Goal: Transaction & Acquisition: Book appointment/travel/reservation

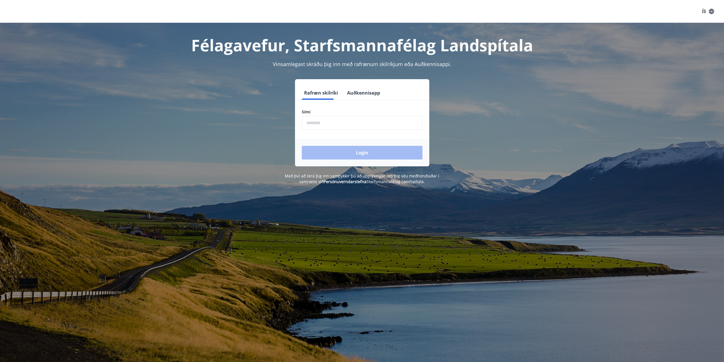
click at [326, 120] on input "phone" at bounding box center [362, 123] width 121 height 14
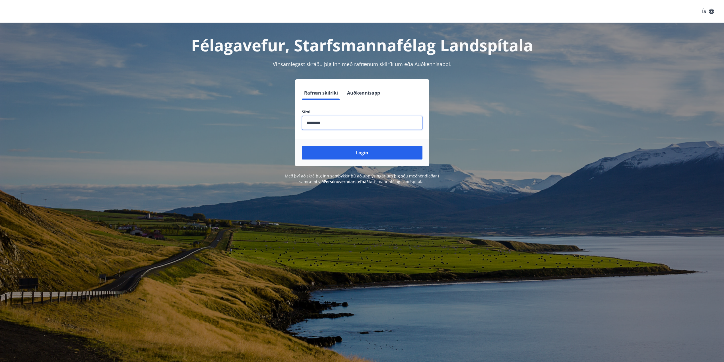
type input "********"
click at [302, 146] on button "Login" at bounding box center [362, 153] width 121 height 14
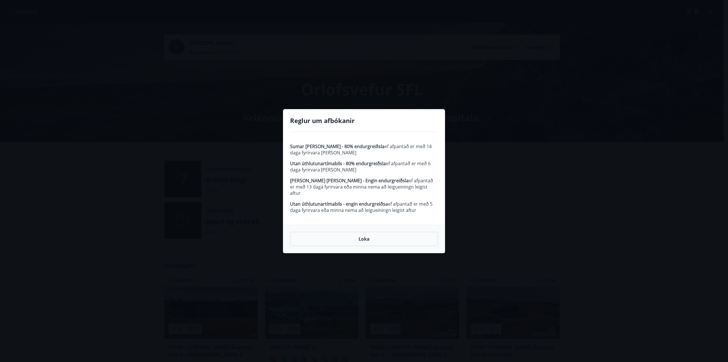
click at [366, 236] on button "Loka" at bounding box center [364, 239] width 148 height 14
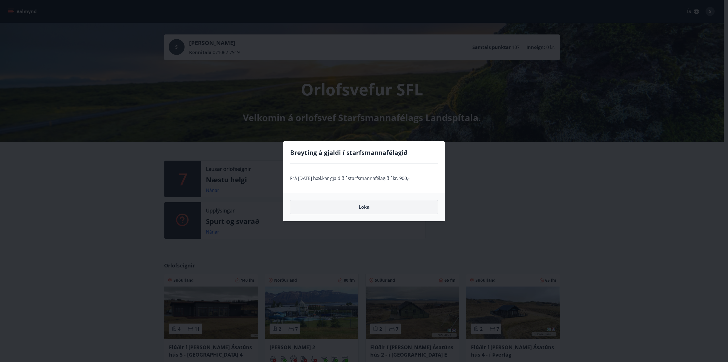
click at [364, 205] on button "Loka" at bounding box center [364, 207] width 148 height 14
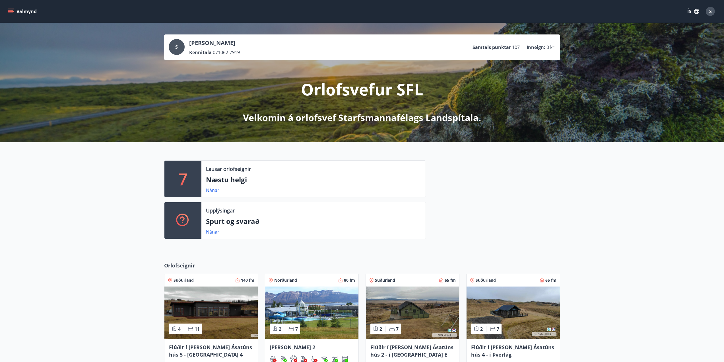
click at [238, 178] on p "Næstu helgi" at bounding box center [313, 180] width 215 height 10
click at [208, 190] on link "Nánar" at bounding box center [212, 190] width 13 height 6
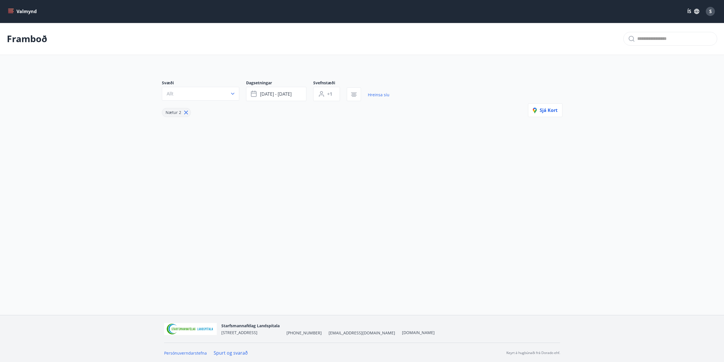
type input "*"
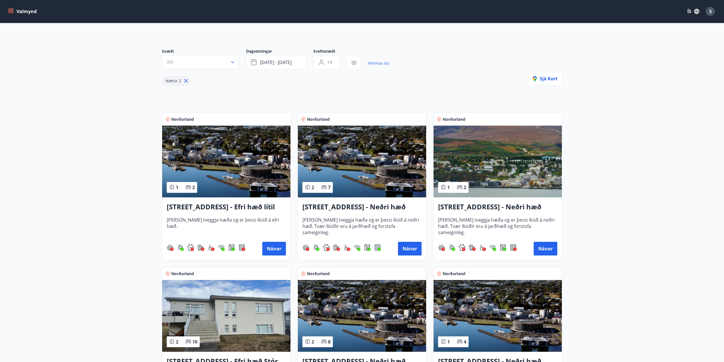
scroll to position [1, 0]
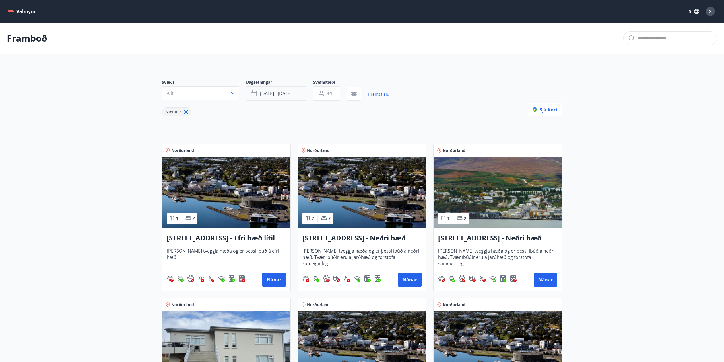
click at [255, 92] on icon "button" at bounding box center [254, 92] width 6 height 1
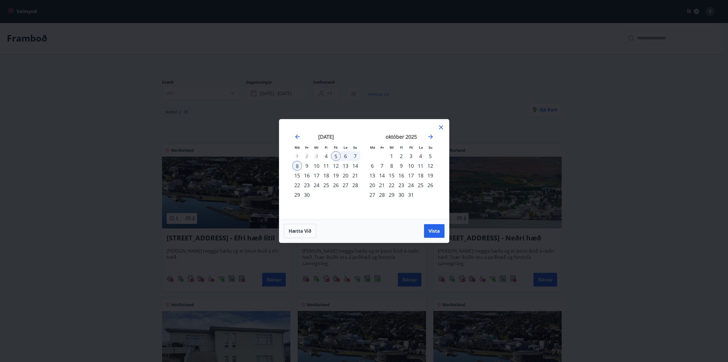
click at [409, 155] on div "3" at bounding box center [411, 156] width 10 height 10
click at [429, 157] on div "5" at bounding box center [431, 156] width 10 height 10
click at [428, 235] on button "Vista" at bounding box center [434, 231] width 20 height 14
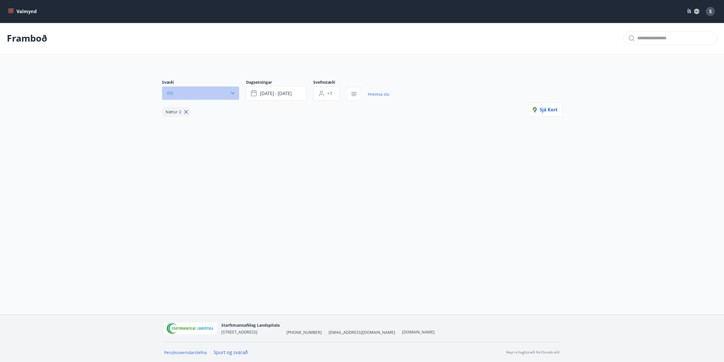
click at [232, 94] on icon "button" at bounding box center [233, 93] width 6 height 6
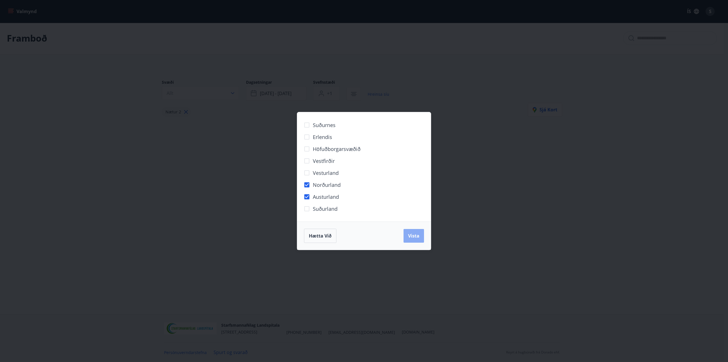
click at [414, 238] on span "Vista" at bounding box center [413, 235] width 11 height 6
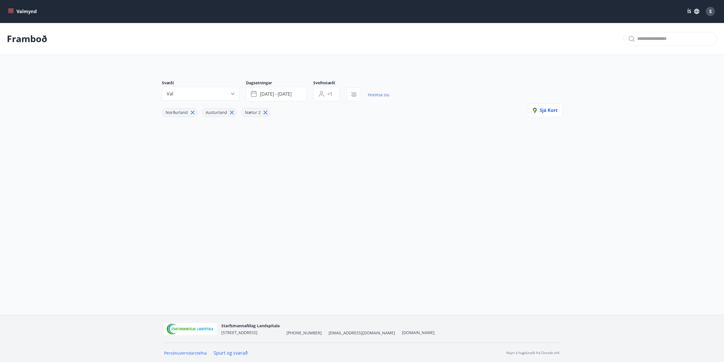
click at [232, 93] on icon "button" at bounding box center [233, 94] width 6 height 6
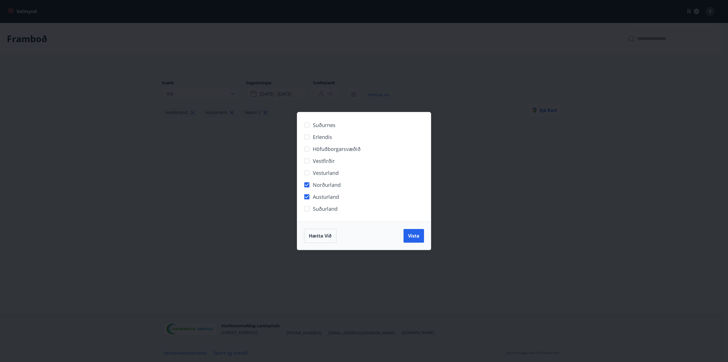
click at [232, 93] on div "Suðurnes Erlendis Höfuðborgarsvæðið [GEOGRAPHIC_DATA] [GEOGRAPHIC_DATA] [GEOGRA…" at bounding box center [364, 181] width 728 height 362
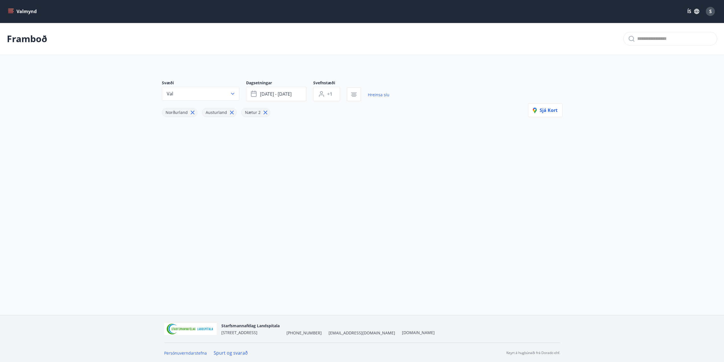
click at [10, 11] on icon "menu" at bounding box center [11, 12] width 6 height 6
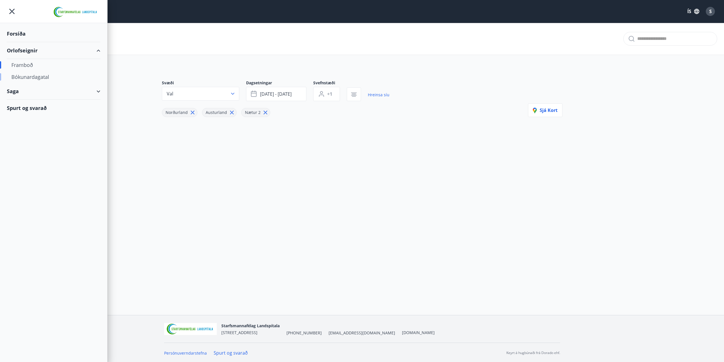
click at [29, 75] on div "Bókunardagatal" at bounding box center [53, 77] width 85 height 12
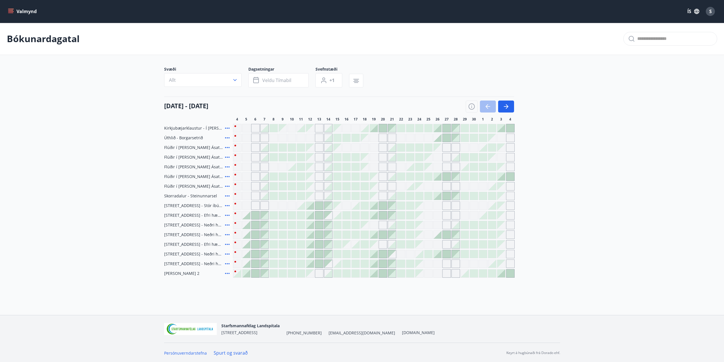
scroll to position [1, 0]
click at [145, 242] on main "Bókunardagatal Svæði Allt Dagsetningar Veldu tímabil Svefnstæði +1 [DATE] - [DA…" at bounding box center [362, 149] width 724 height 255
click at [506, 104] on icon "button" at bounding box center [506, 105] width 7 height 7
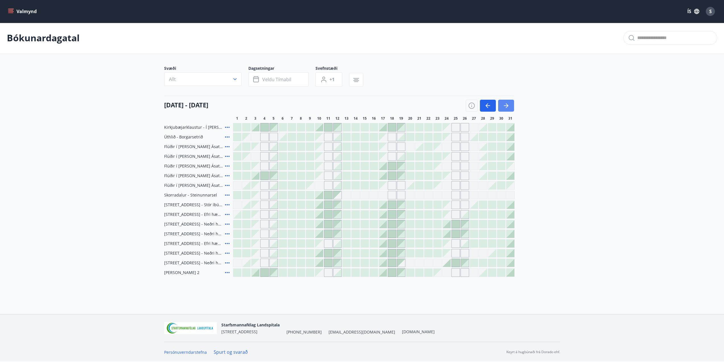
click at [505, 108] on icon "button" at bounding box center [506, 105] width 7 height 7
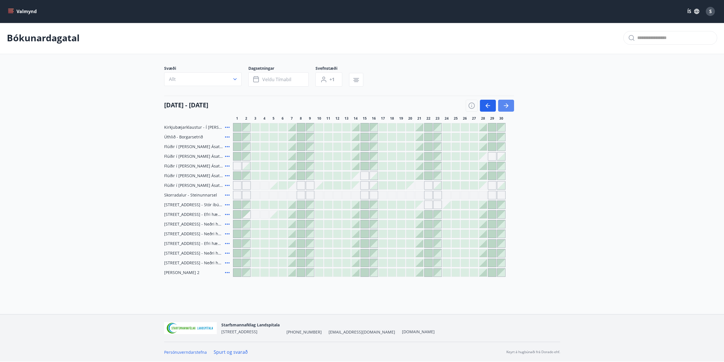
click at [505, 106] on icon "button" at bounding box center [506, 105] width 7 height 7
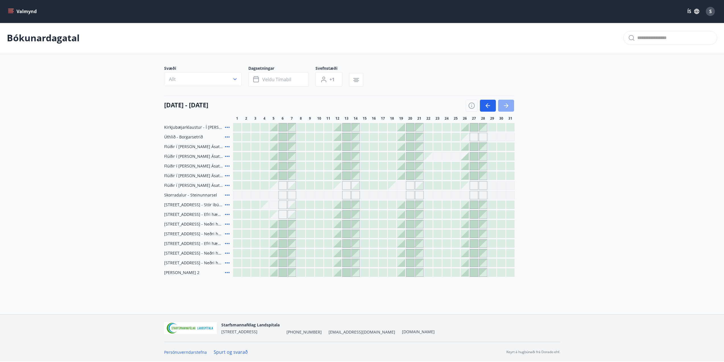
click at [505, 106] on icon "button" at bounding box center [506, 105] width 7 height 7
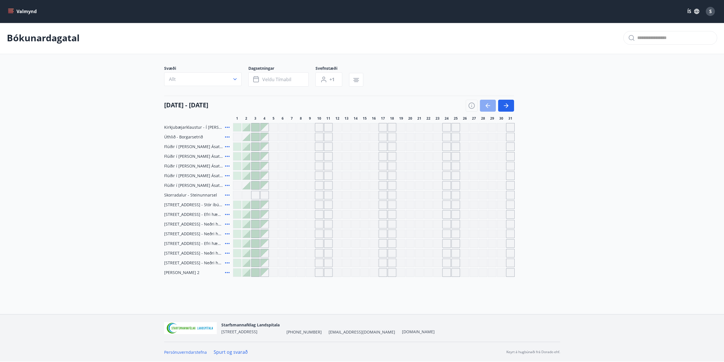
click at [491, 104] on icon "button" at bounding box center [488, 105] width 7 height 7
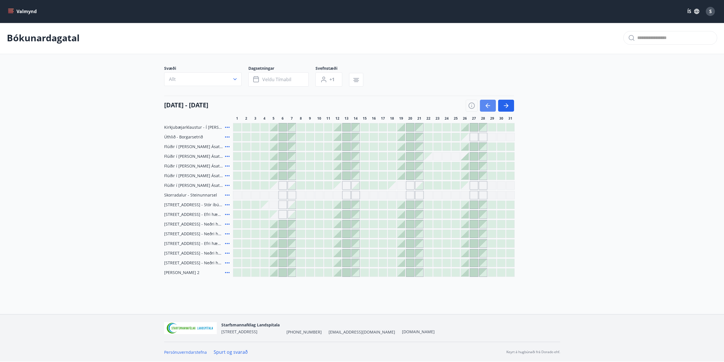
click at [491, 104] on icon "button" at bounding box center [488, 105] width 7 height 7
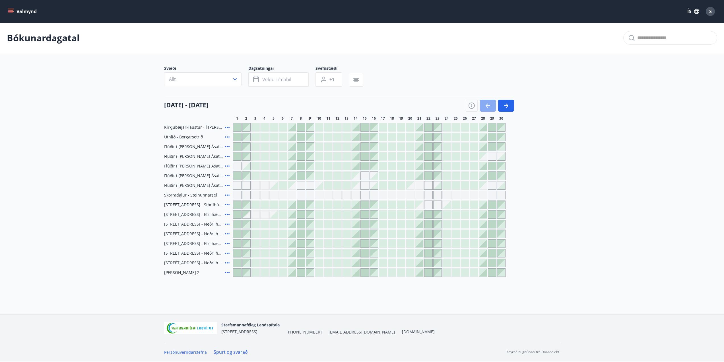
click at [490, 104] on icon "button" at bounding box center [488, 105] width 7 height 7
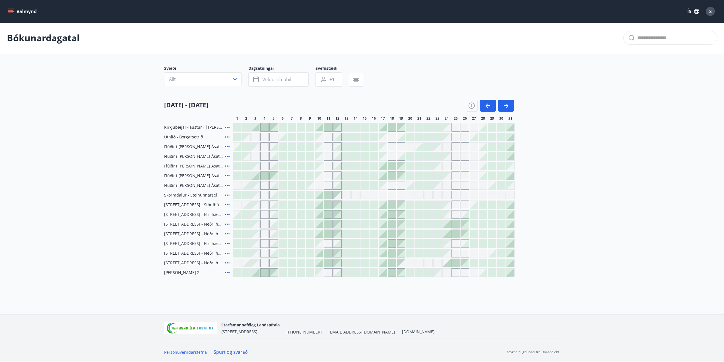
click at [11, 11] on icon "menu" at bounding box center [10, 10] width 5 height 1
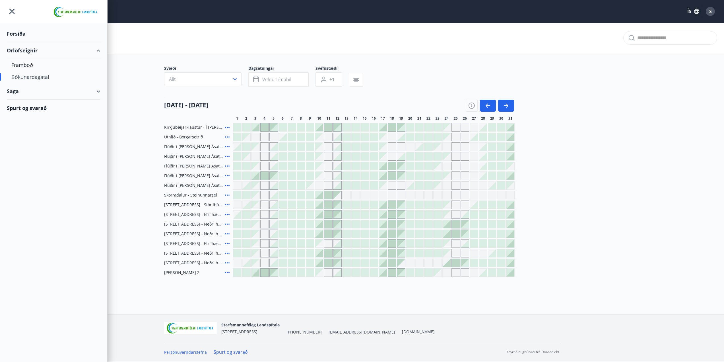
click at [34, 107] on div "Spurt og svarað" at bounding box center [54, 108] width 94 height 17
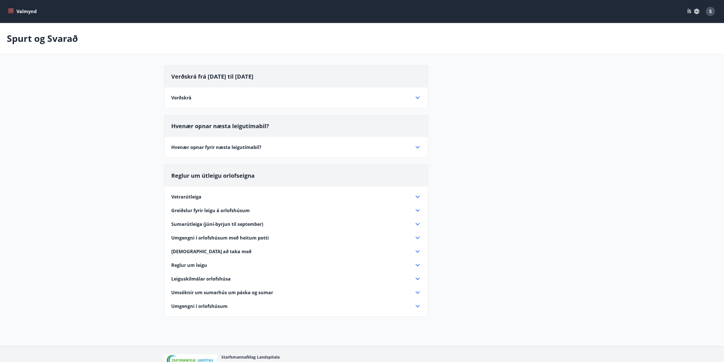
click at [418, 96] on icon at bounding box center [417, 97] width 7 height 7
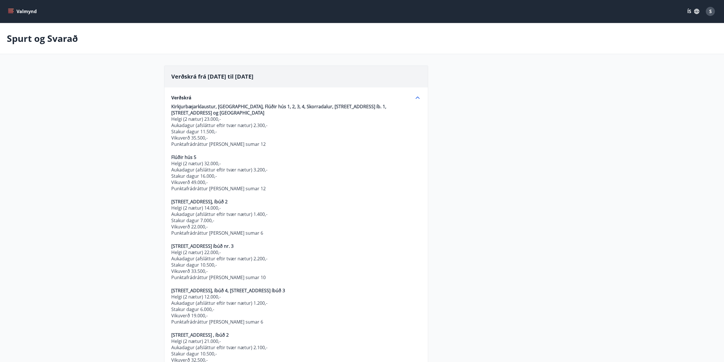
scroll to position [1, 0]
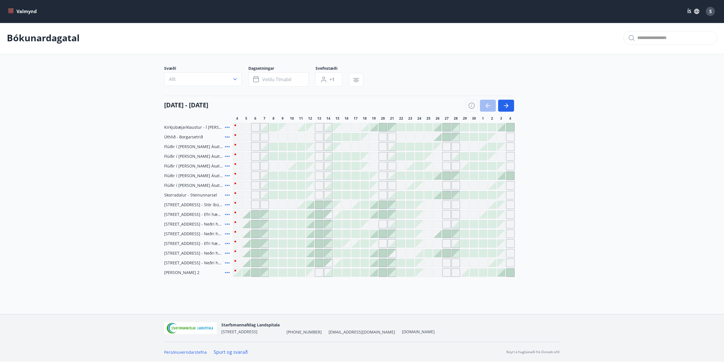
click at [9, 13] on icon "menu" at bounding box center [10, 13] width 5 height 1
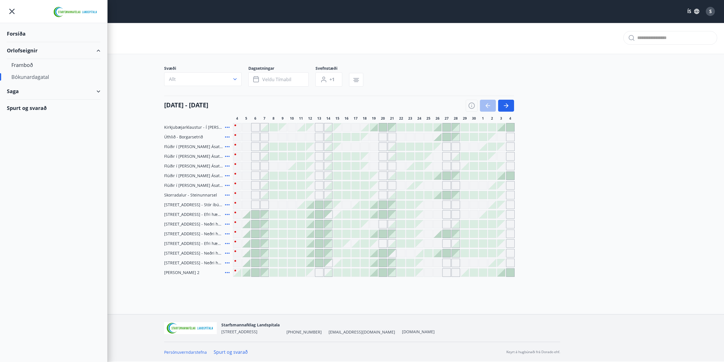
click at [28, 52] on div "Orlofseignir" at bounding box center [54, 50] width 94 height 17
click at [28, 61] on div "Framboð" at bounding box center [53, 65] width 85 height 12
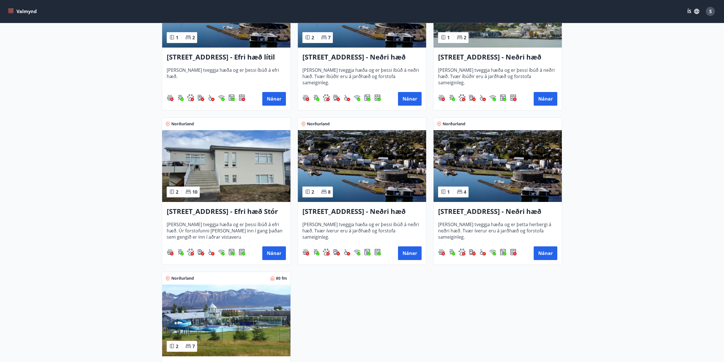
scroll to position [620, 0]
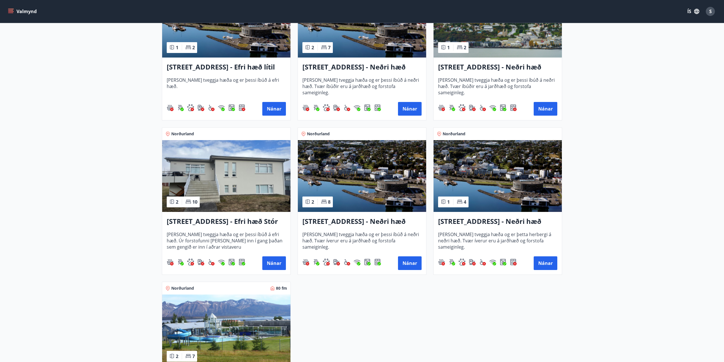
click at [241, 188] on img at bounding box center [226, 176] width 128 height 72
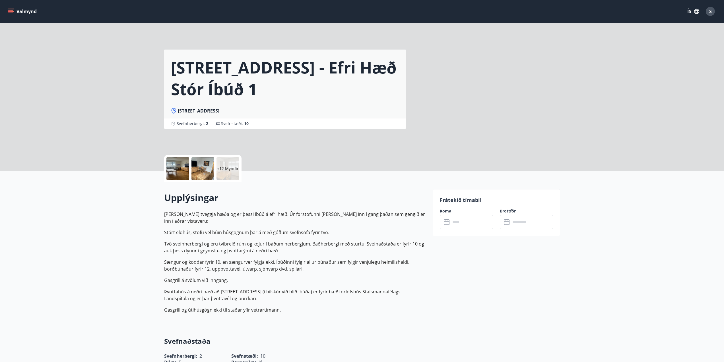
click at [181, 165] on div at bounding box center [177, 168] width 23 height 23
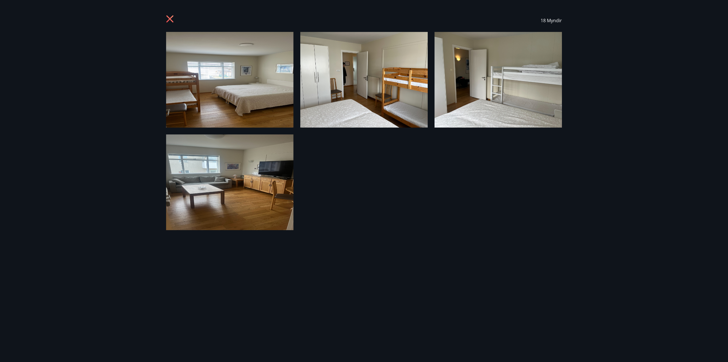
click at [281, 82] on img at bounding box center [229, 80] width 127 height 96
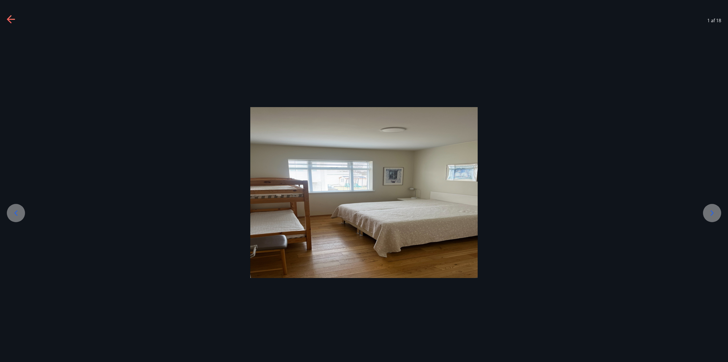
click at [707, 214] on div at bounding box center [712, 213] width 18 height 18
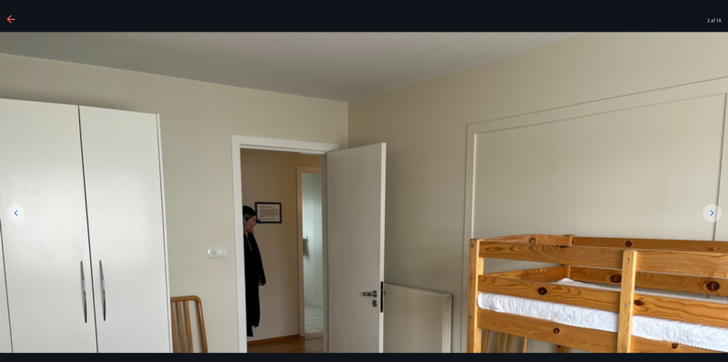
click at [707, 214] on div at bounding box center [712, 213] width 18 height 18
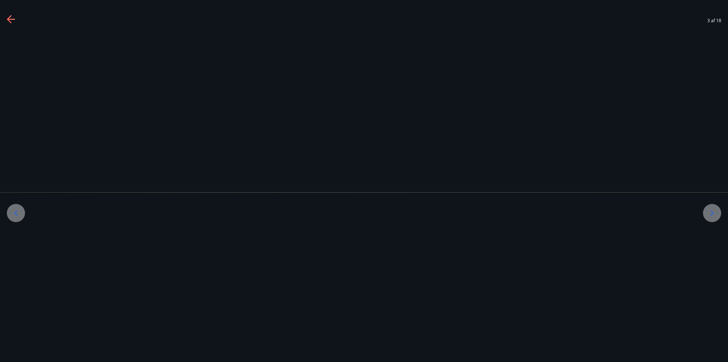
click at [720, 213] on div at bounding box center [712, 213] width 18 height 18
click at [716, 213] on icon at bounding box center [712, 212] width 9 height 9
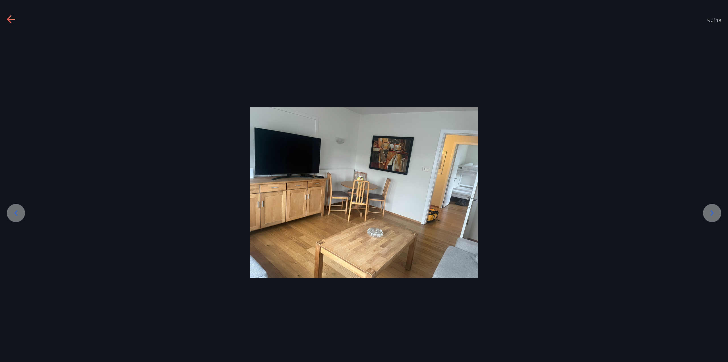
click at [712, 211] on icon at bounding box center [712, 212] width 9 height 9
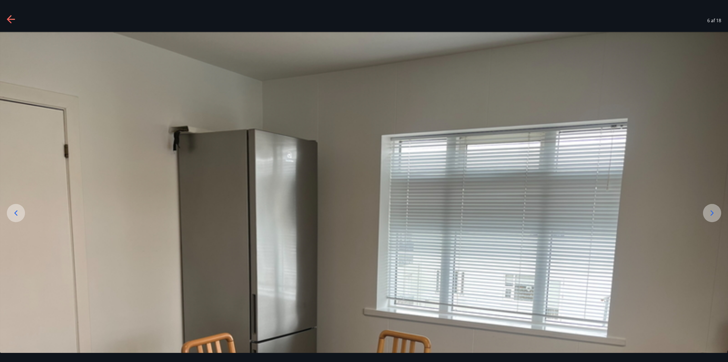
click at [712, 211] on icon at bounding box center [712, 212] width 9 height 9
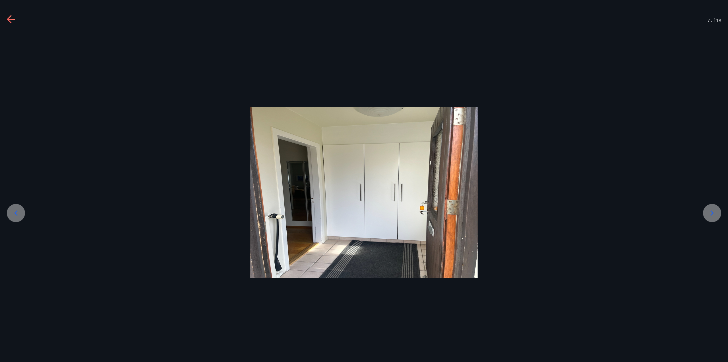
click at [712, 211] on icon at bounding box center [712, 212] width 9 height 9
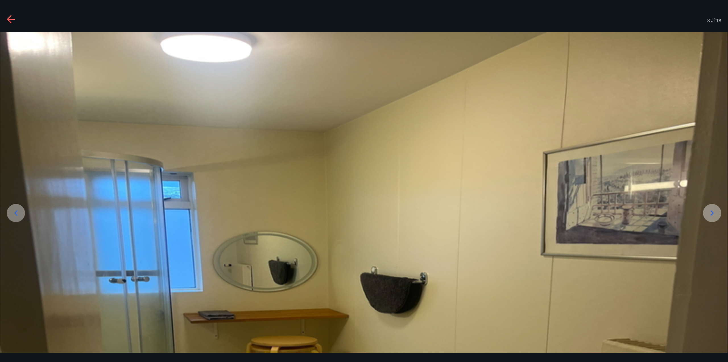
click at [712, 210] on icon at bounding box center [712, 212] width 9 height 9
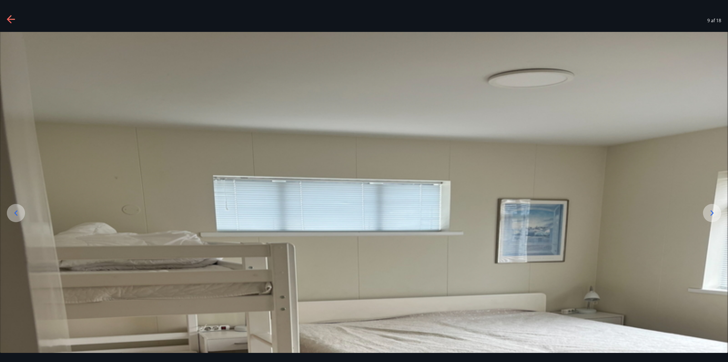
click at [712, 210] on icon at bounding box center [712, 212] width 9 height 9
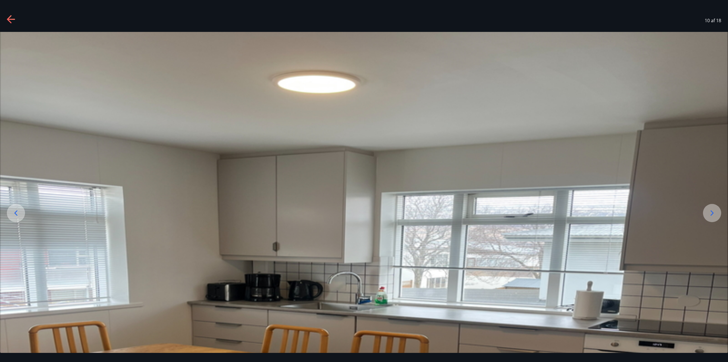
click at [712, 210] on icon at bounding box center [712, 212] width 9 height 9
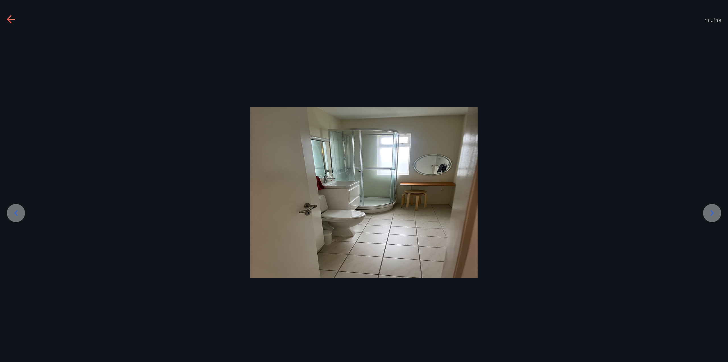
click at [712, 210] on icon at bounding box center [712, 212] width 9 height 9
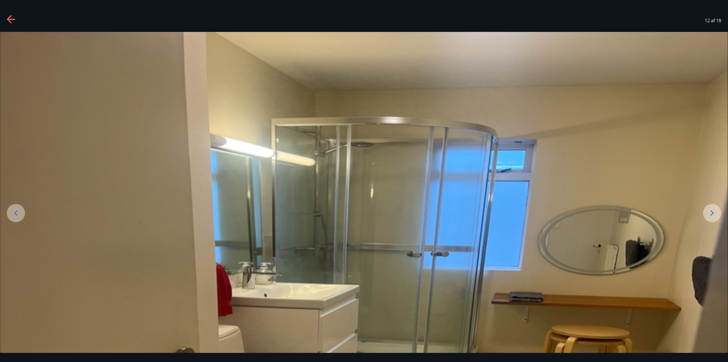
click at [712, 210] on icon at bounding box center [712, 212] width 9 height 9
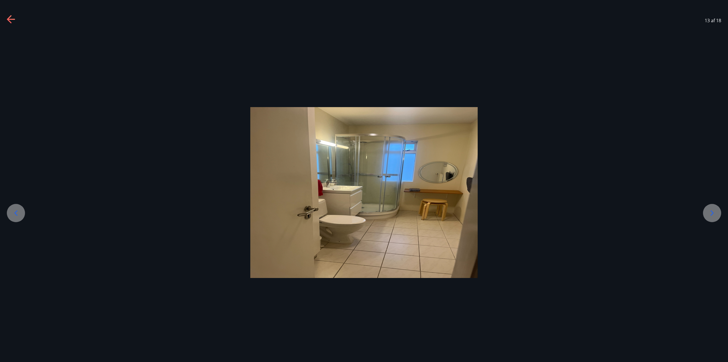
click at [712, 210] on icon at bounding box center [712, 212] width 9 height 9
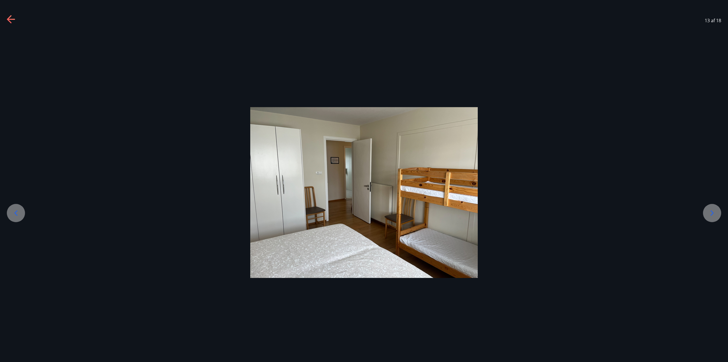
click at [712, 210] on icon at bounding box center [712, 212] width 9 height 9
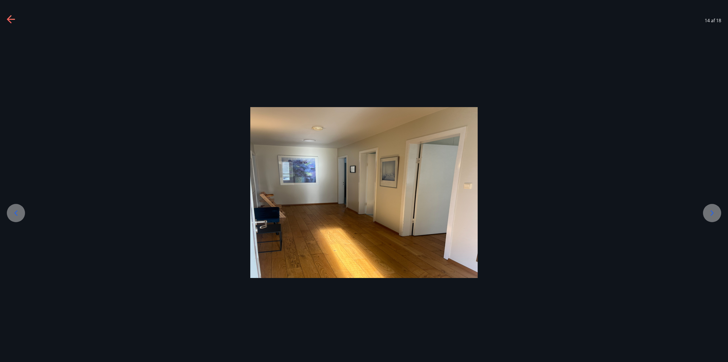
click at [712, 210] on icon at bounding box center [712, 212] width 9 height 9
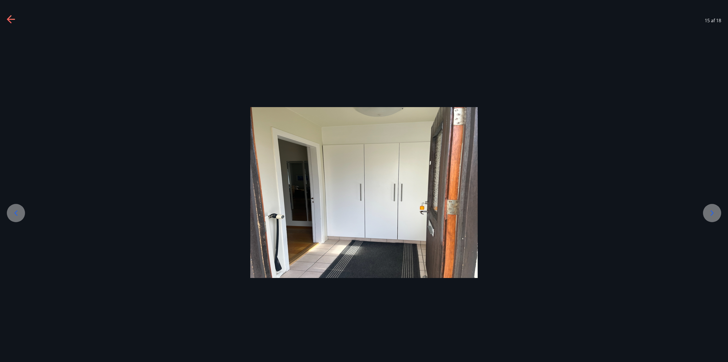
click at [712, 210] on icon at bounding box center [712, 212] width 9 height 9
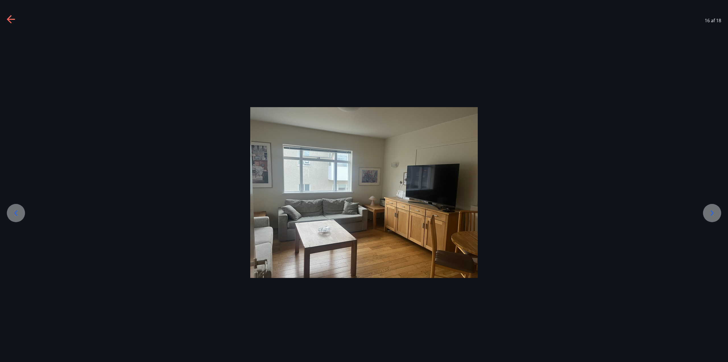
click at [712, 210] on icon at bounding box center [712, 212] width 9 height 9
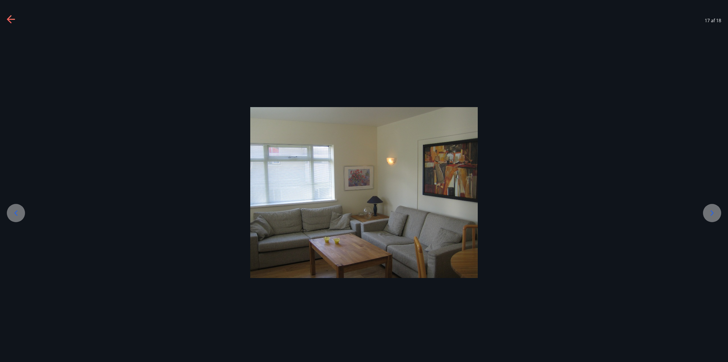
click at [712, 210] on icon at bounding box center [712, 212] width 9 height 9
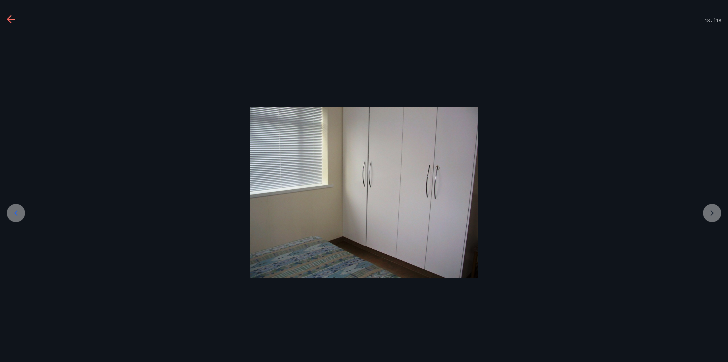
click at [712, 210] on div at bounding box center [364, 192] width 728 height 171
click at [712, 212] on div at bounding box center [364, 192] width 728 height 171
click at [712, 211] on div at bounding box center [364, 192] width 728 height 171
click at [15, 213] on icon at bounding box center [15, 212] width 9 height 9
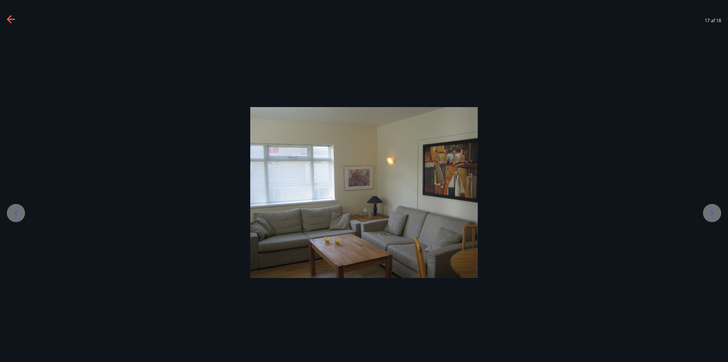
click at [15, 213] on icon at bounding box center [16, 212] width 3 height 5
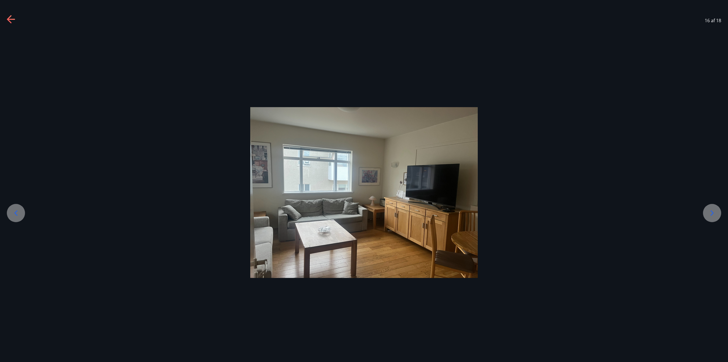
click at [15, 213] on icon at bounding box center [16, 212] width 3 height 5
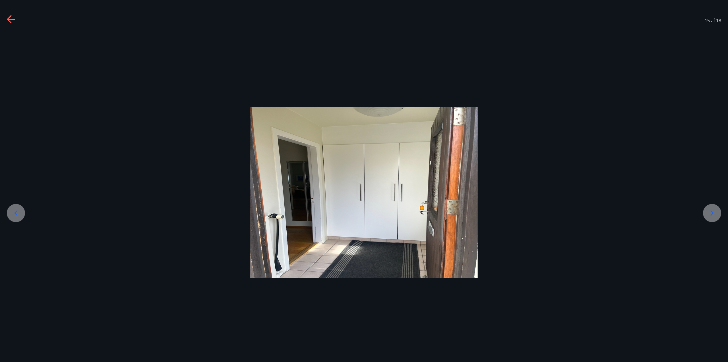
click at [15, 213] on icon at bounding box center [16, 212] width 3 height 5
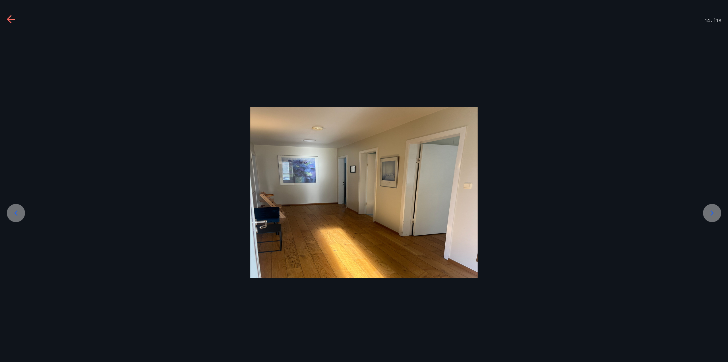
click at [15, 213] on icon at bounding box center [16, 212] width 3 height 5
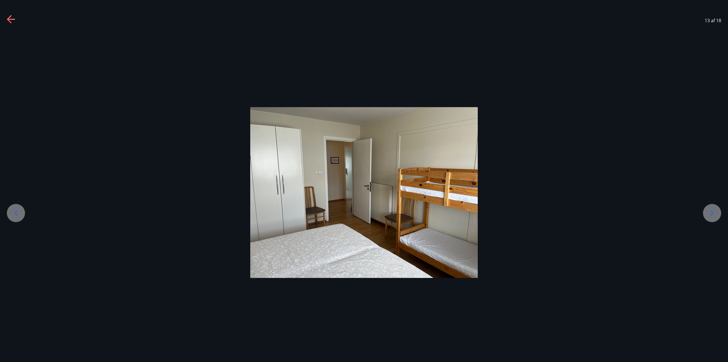
click at [15, 213] on icon at bounding box center [16, 212] width 3 height 5
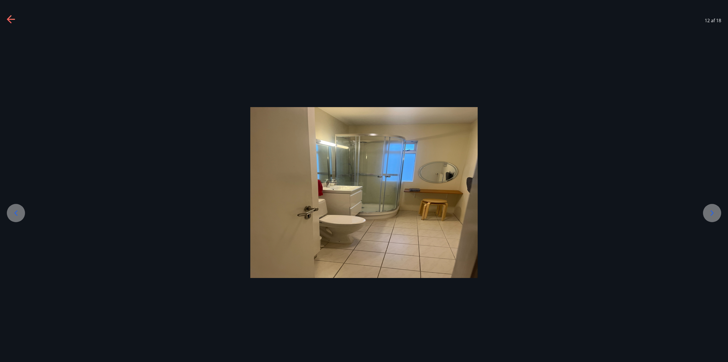
click at [15, 213] on icon at bounding box center [16, 212] width 3 height 5
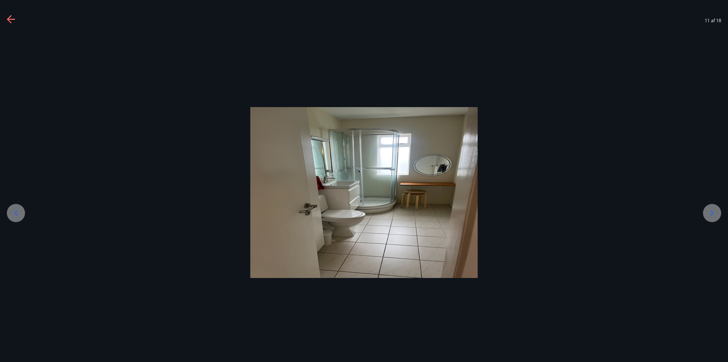
click at [15, 213] on icon at bounding box center [16, 212] width 3 height 5
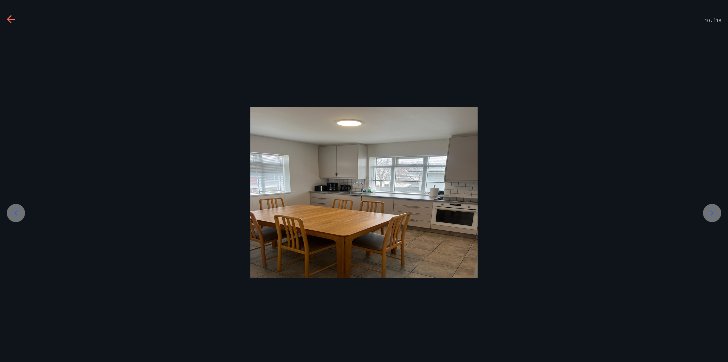
click at [15, 213] on icon at bounding box center [16, 212] width 3 height 5
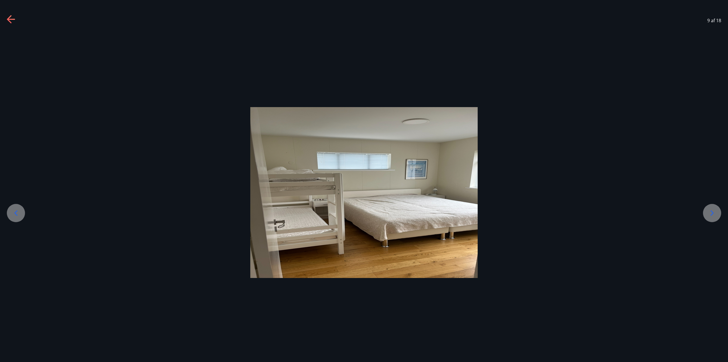
click at [15, 213] on icon at bounding box center [16, 212] width 3 height 5
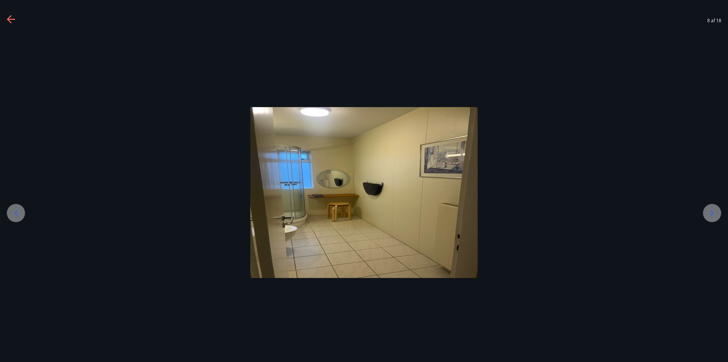
click at [15, 213] on icon at bounding box center [16, 212] width 3 height 5
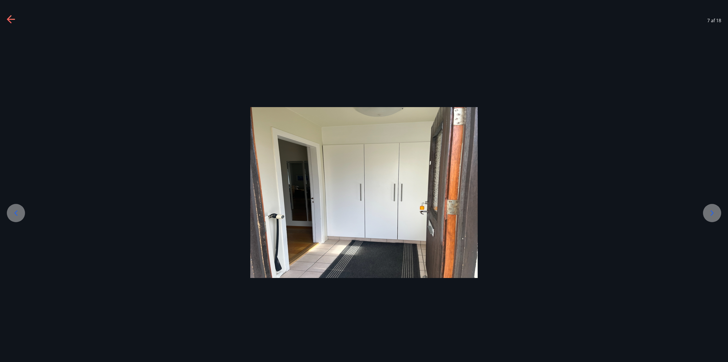
click at [15, 213] on icon at bounding box center [16, 212] width 3 height 5
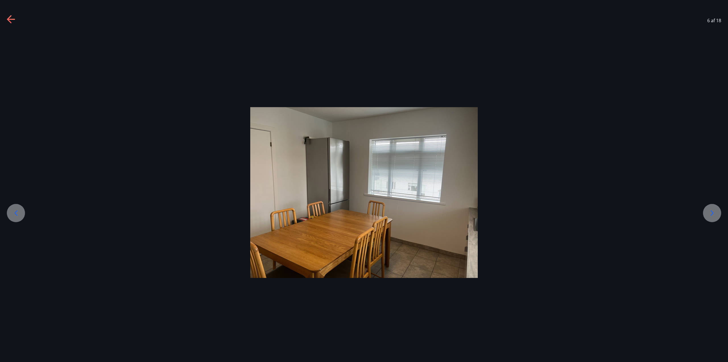
click at [15, 213] on icon at bounding box center [16, 212] width 3 height 5
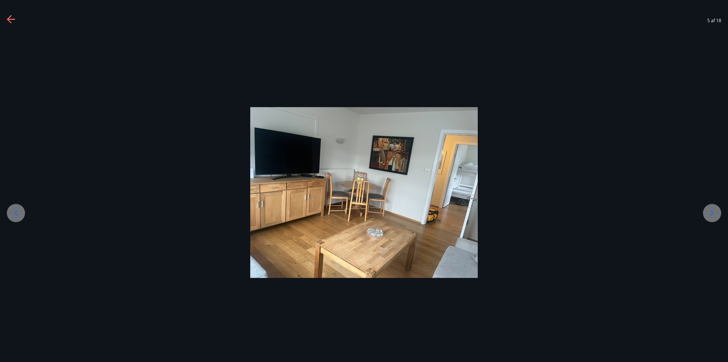
click at [15, 213] on icon at bounding box center [16, 212] width 3 height 5
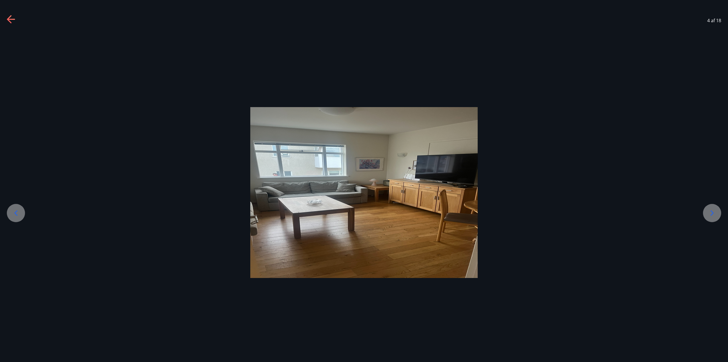
click at [15, 213] on icon at bounding box center [16, 212] width 3 height 5
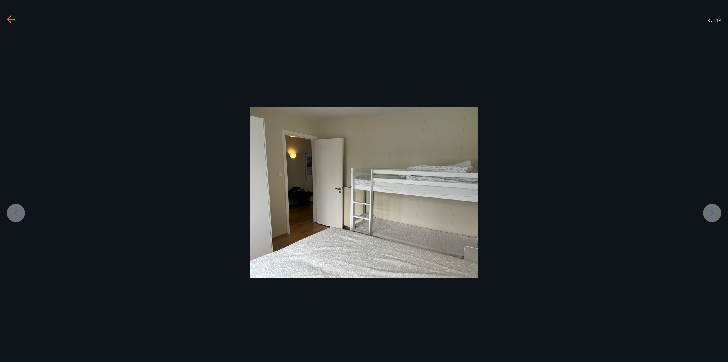
click at [15, 213] on icon at bounding box center [16, 212] width 3 height 5
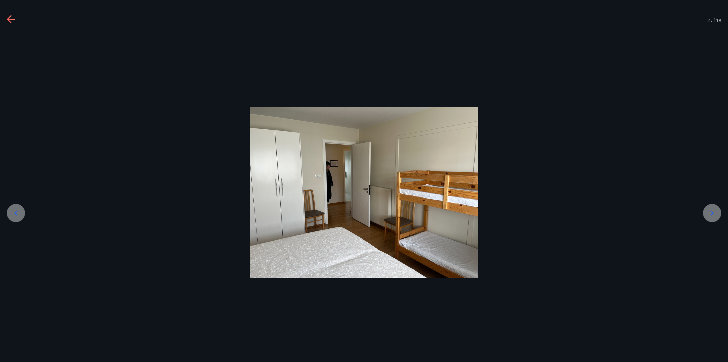
click at [15, 213] on icon at bounding box center [16, 212] width 3 height 5
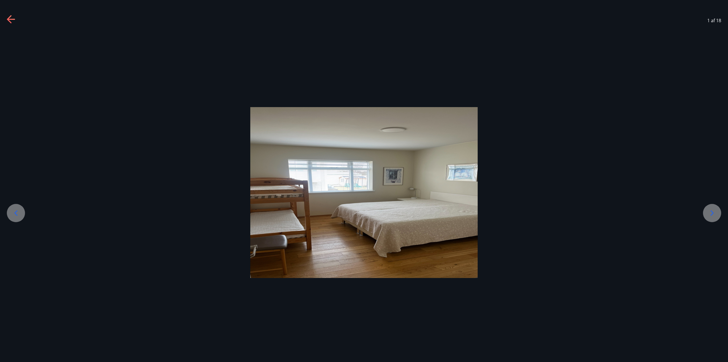
click at [15, 211] on icon at bounding box center [15, 212] width 9 height 9
click at [15, 214] on icon at bounding box center [15, 212] width 9 height 9
drag, startPoint x: 11, startPoint y: 17, endPoint x: 9, endPoint y: 20, distance: 3.3
click at [11, 18] on icon at bounding box center [11, 19] width 9 height 9
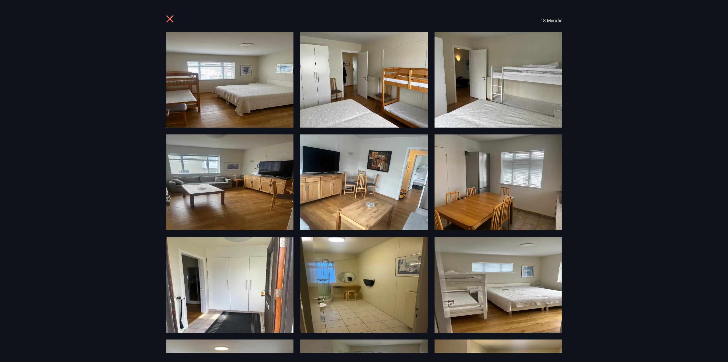
click at [169, 19] on icon at bounding box center [169, 18] width 7 height 7
